Goal: Transaction & Acquisition: Purchase product/service

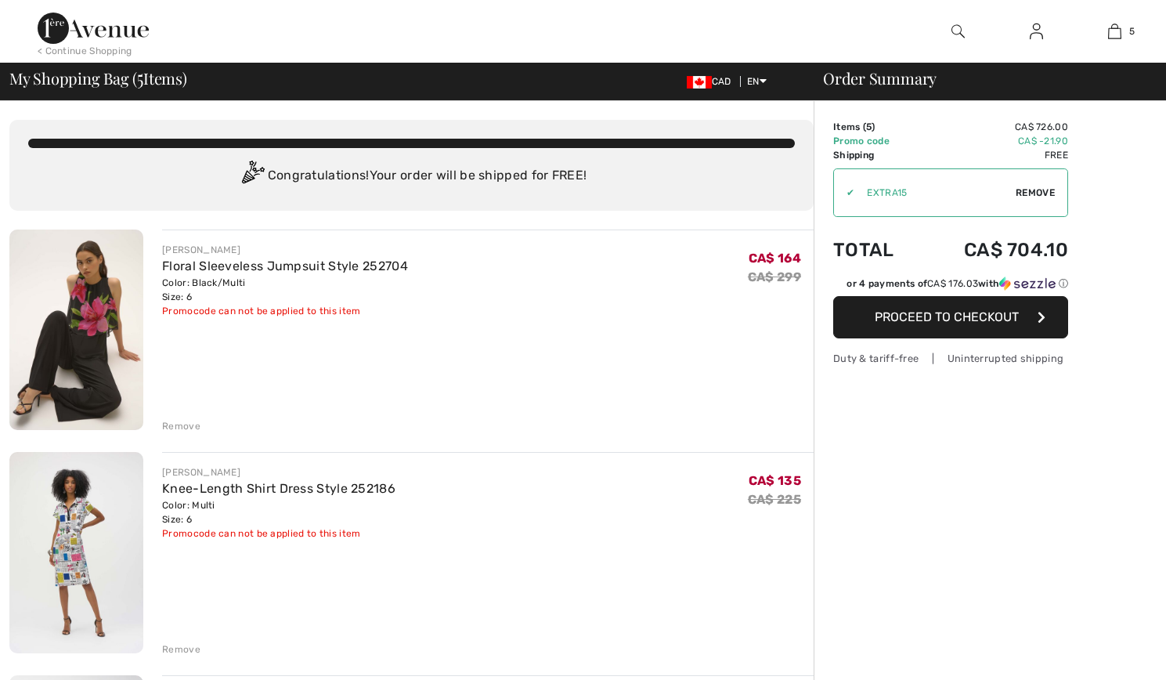
checkbox input "true"
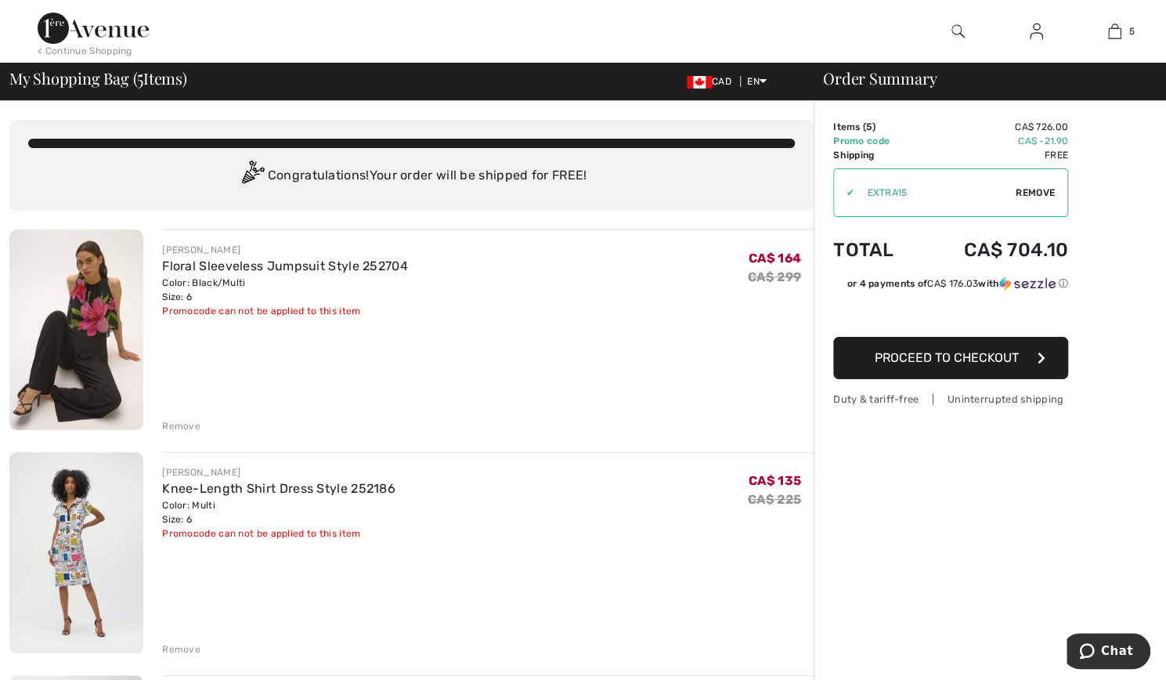
click at [884, 353] on span "Proceed to Checkout" at bounding box center [947, 357] width 144 height 15
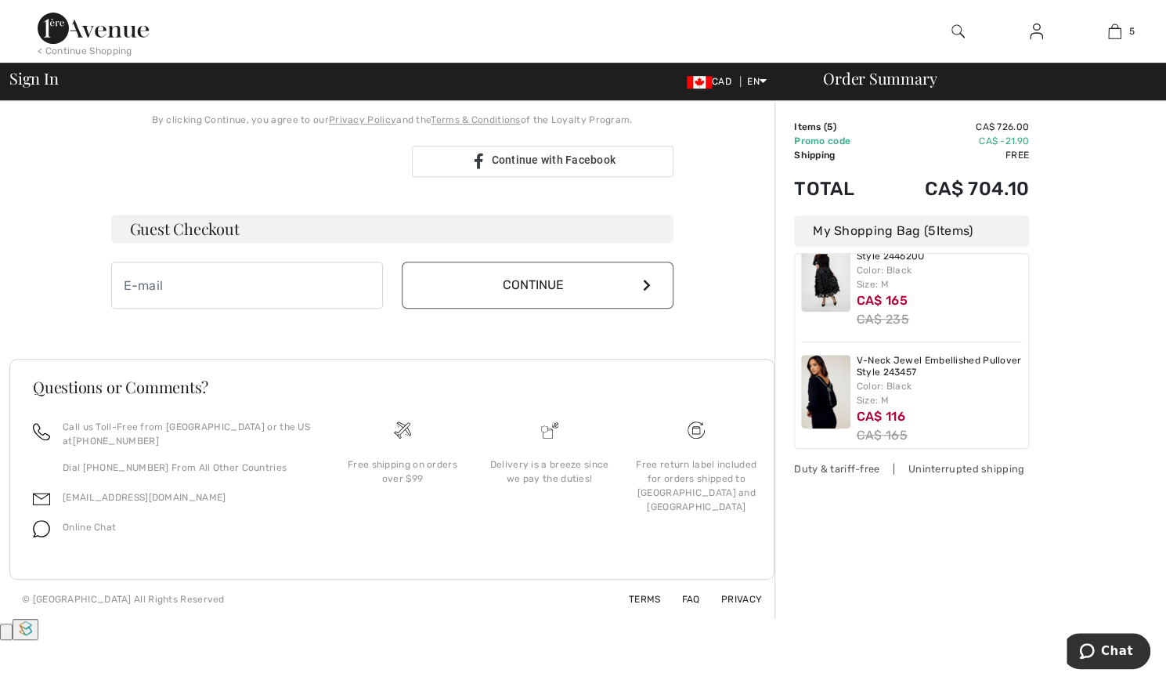
scroll to position [316, 0]
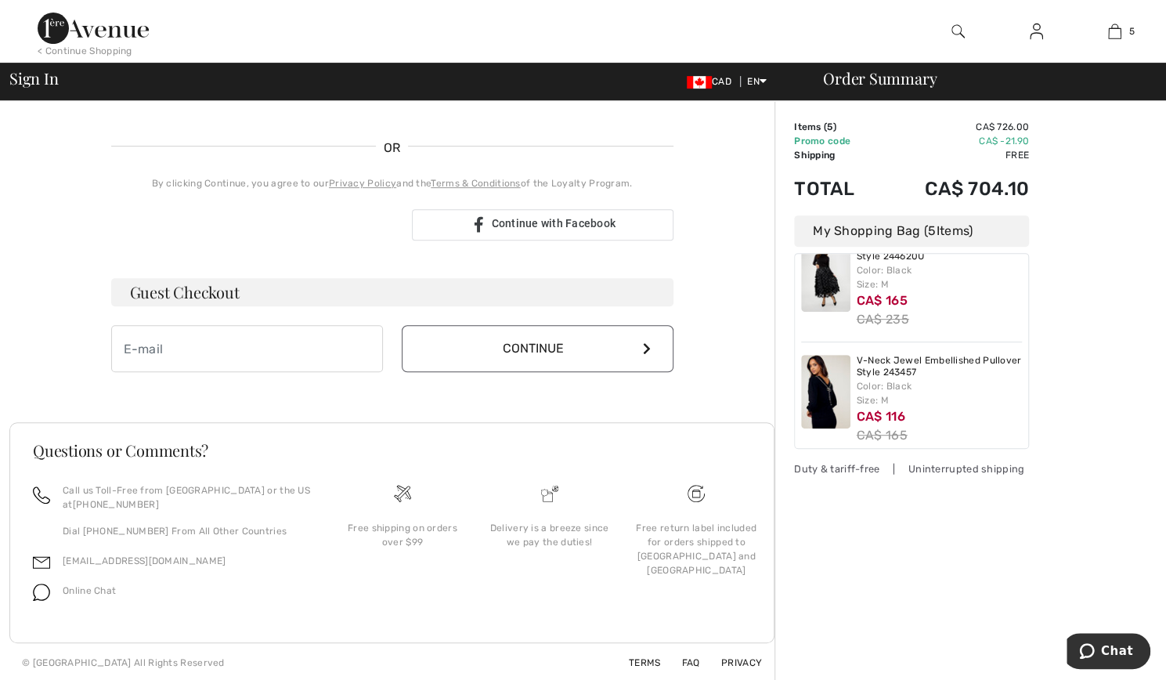
click at [107, 30] on img at bounding box center [93, 28] width 111 height 31
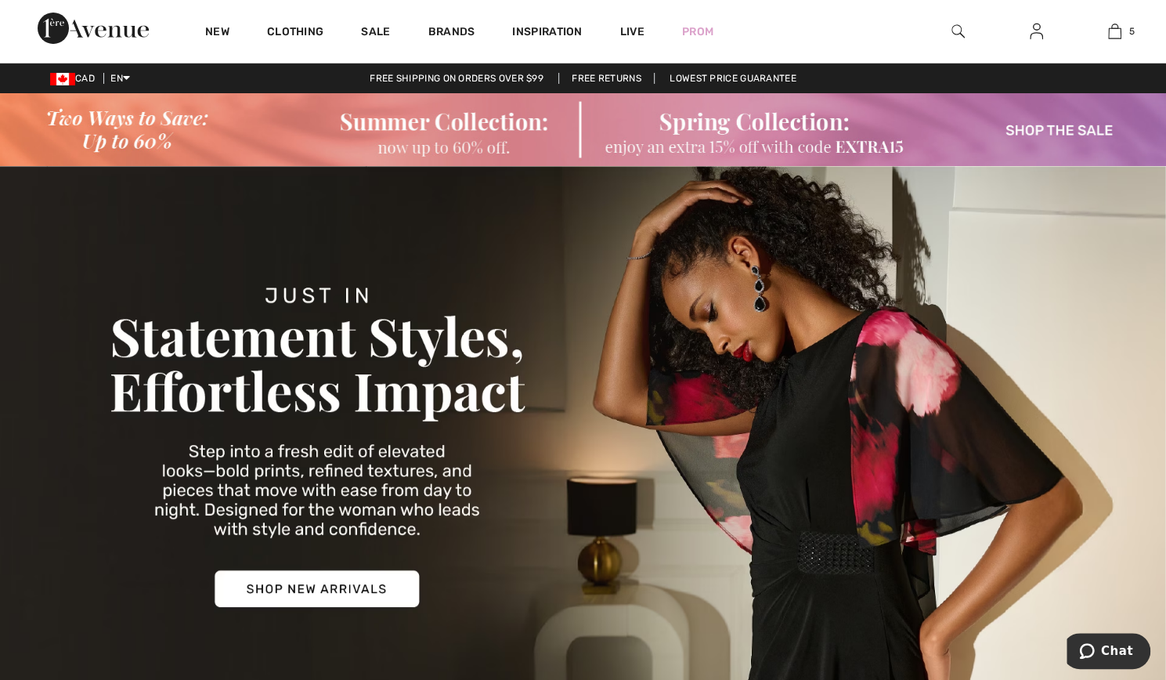
click at [70, 31] on img at bounding box center [93, 28] width 111 height 31
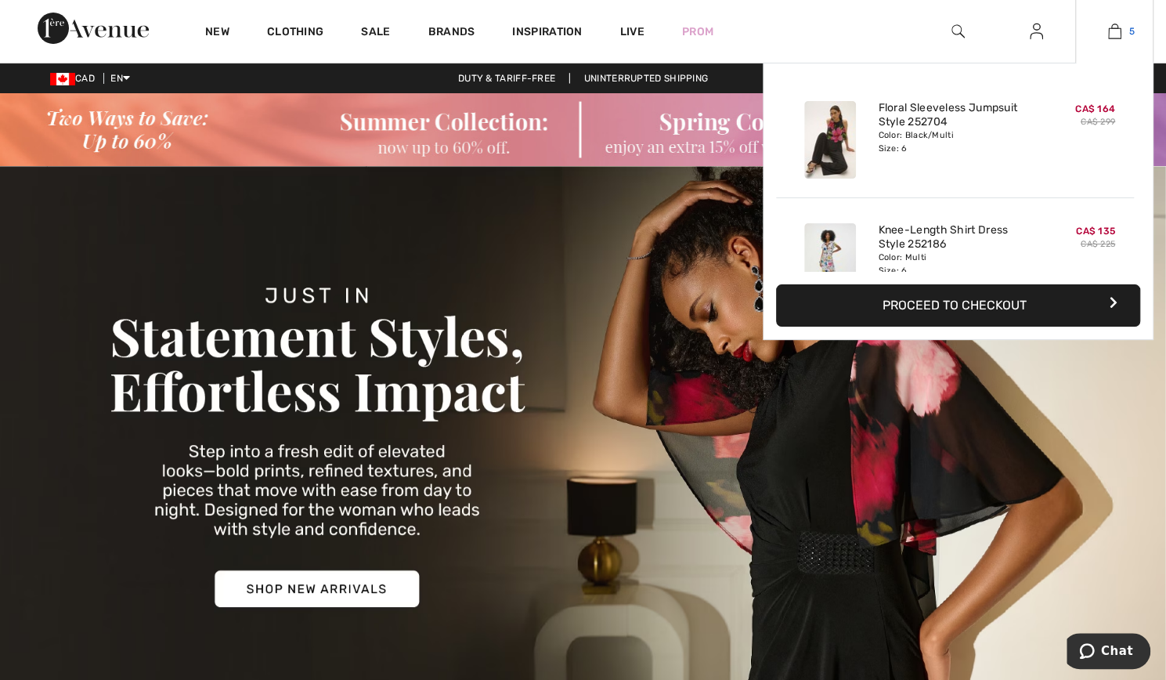
click at [1109, 29] on img at bounding box center [1114, 31] width 13 height 19
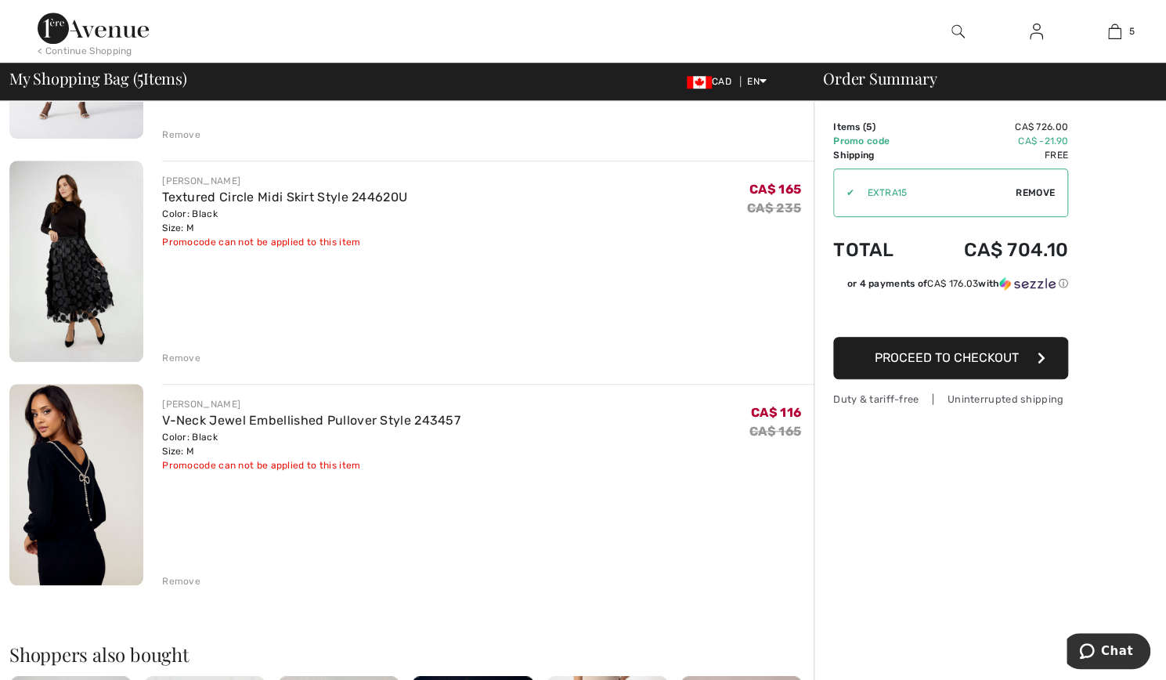
scroll to position [741, 0]
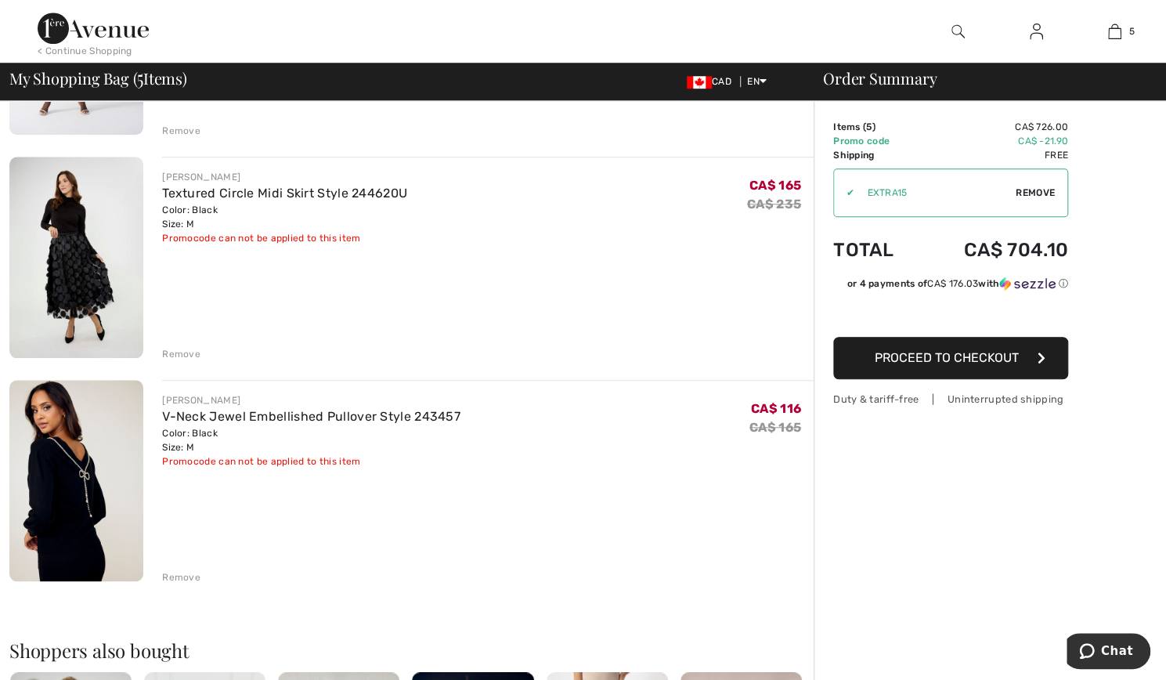
click at [179, 572] on div "Remove" at bounding box center [181, 577] width 38 height 14
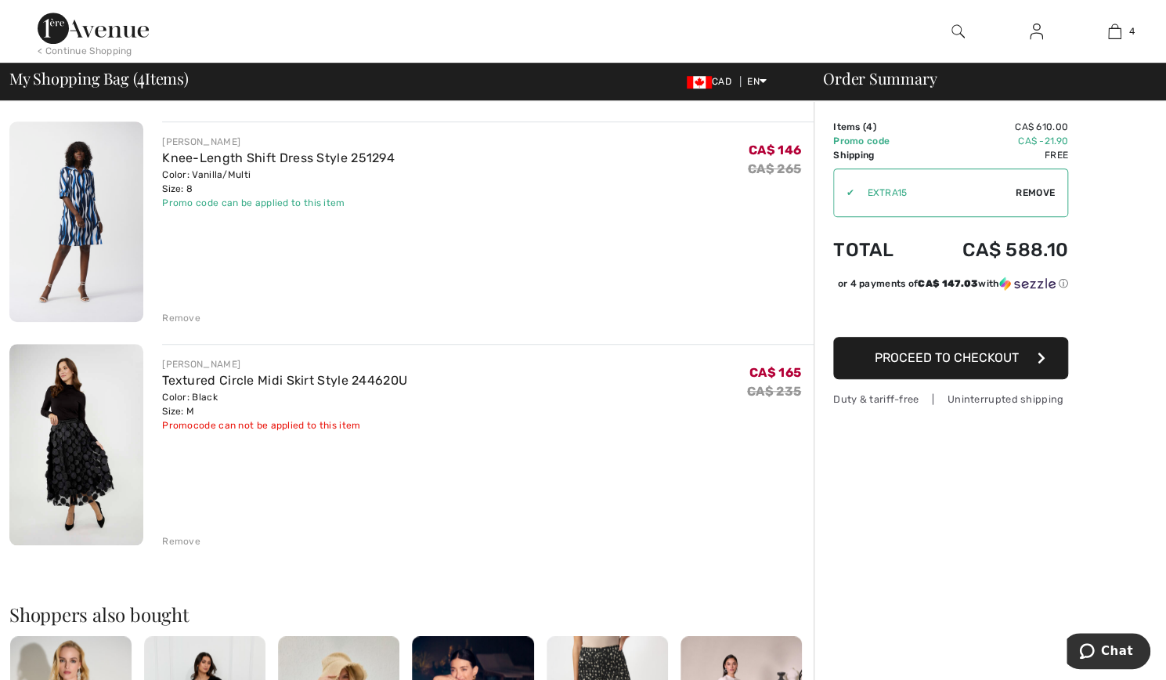
scroll to position [553, 0]
click at [181, 541] on div "Remove" at bounding box center [181, 542] width 38 height 14
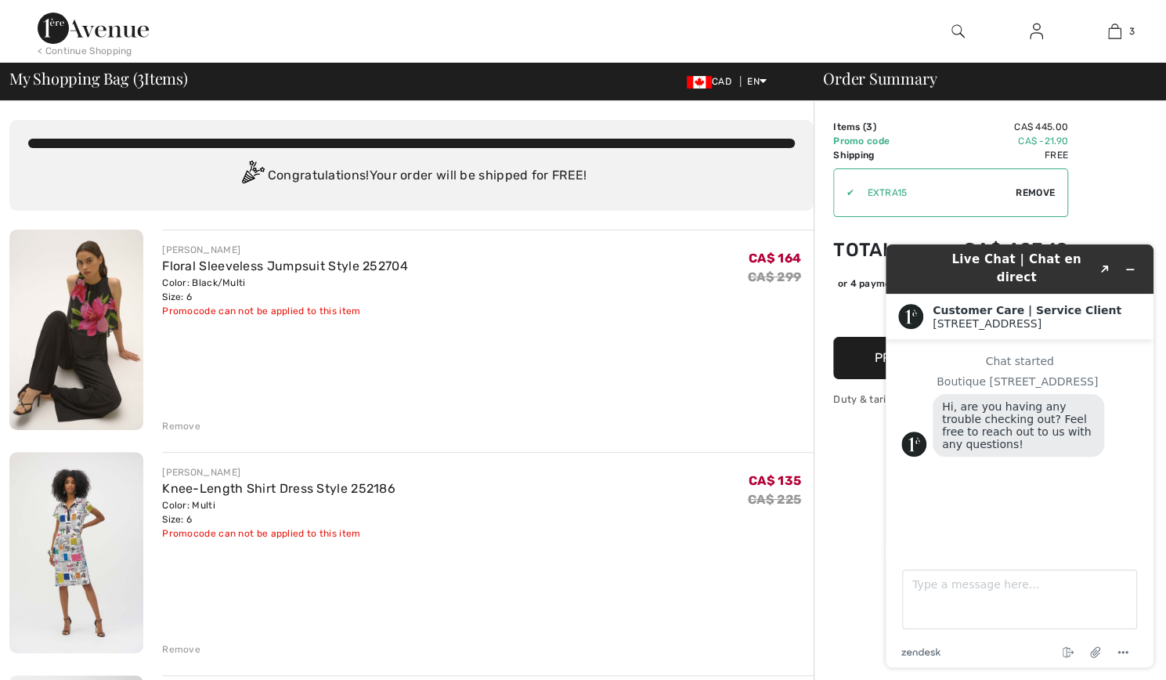
scroll to position [0, 0]
